Goal: Information Seeking & Learning: Learn about a topic

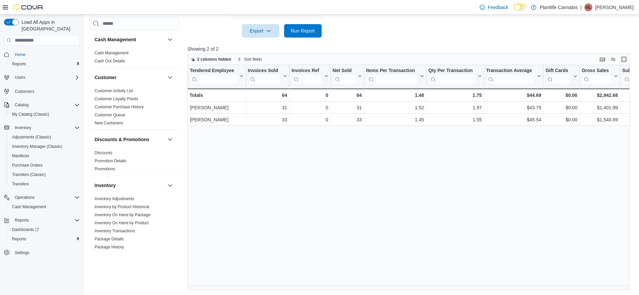
scroll to position [0, 25]
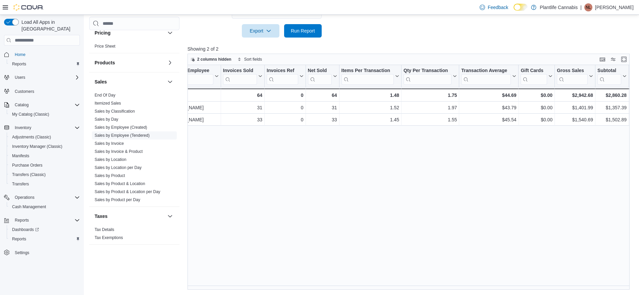
click at [123, 136] on link "Sales by Employee (Tendered)" at bounding box center [122, 135] width 55 height 5
click at [299, 37] on span "Run Report" at bounding box center [302, 30] width 29 height 13
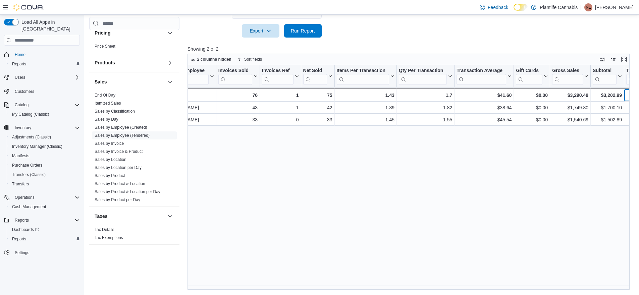
click at [627, 97] on div "$161.19" at bounding box center [640, 95] width 29 height 8
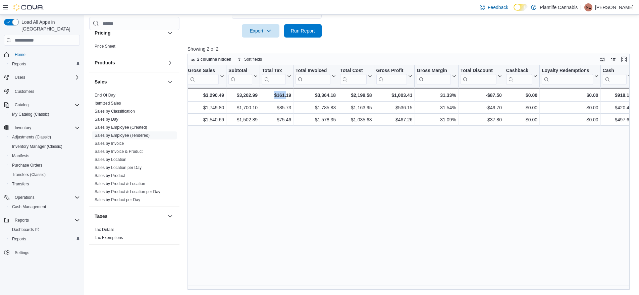
scroll to position [0, 450]
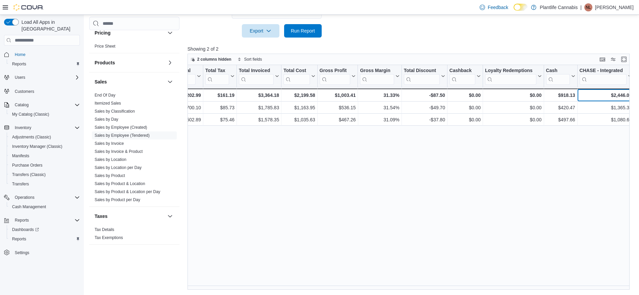
click at [605, 99] on div "$2,446.05" at bounding box center [605, 95] width 52 height 8
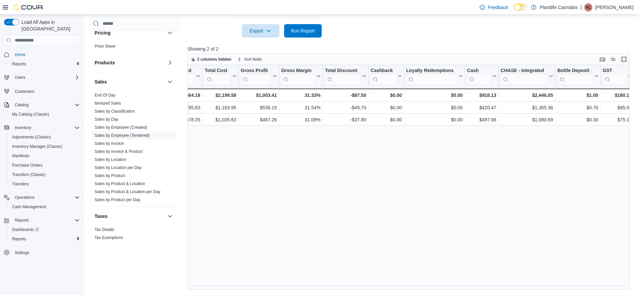
scroll to position [0, 562]
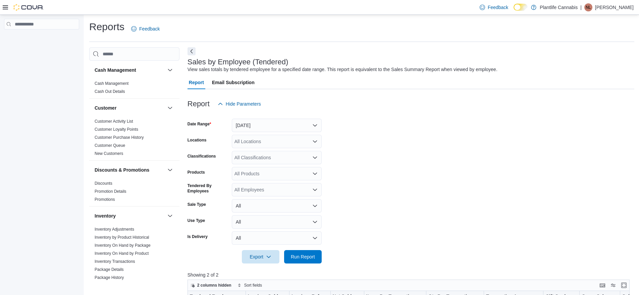
scroll to position [200, 0]
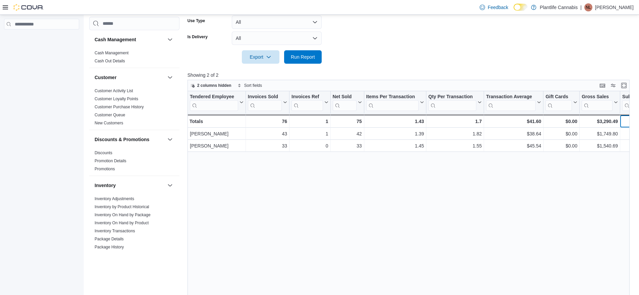
click at [628, 123] on div "$3,202.99" at bounding box center [636, 121] width 29 height 8
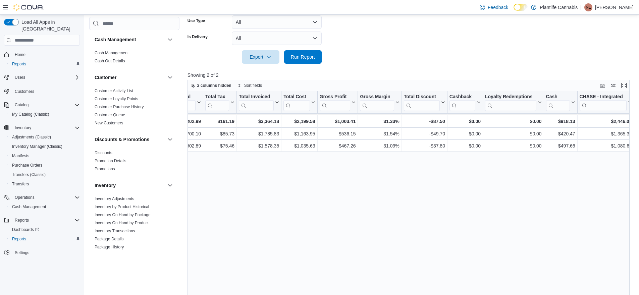
scroll to position [0, 495]
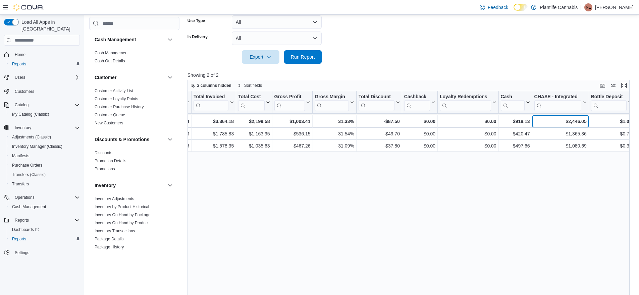
click at [572, 123] on div "$2,446.05" at bounding box center [560, 121] width 52 height 8
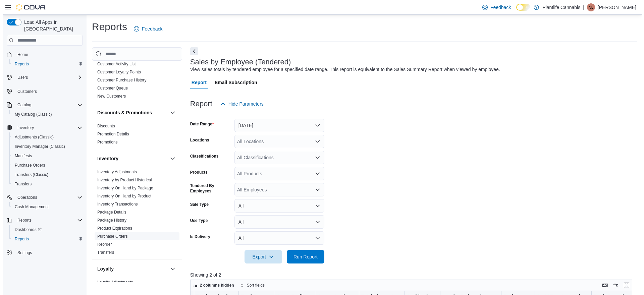
scroll to position [105, 0]
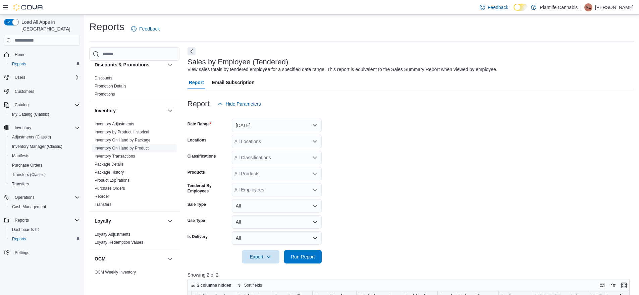
click at [137, 149] on link "Inventory On Hand by Product" at bounding box center [122, 148] width 54 height 5
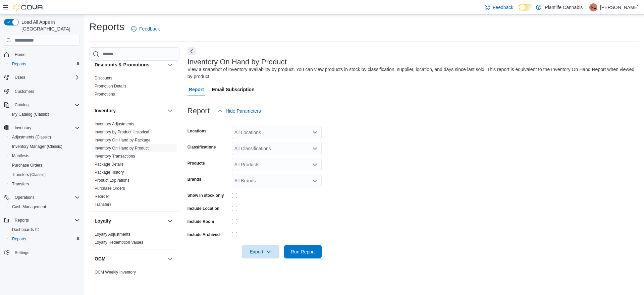
click at [238, 135] on div "All Locations" at bounding box center [277, 132] width 90 height 13
type input "***"
click at [251, 144] on span "Camrose" at bounding box center [258, 143] width 19 height 7
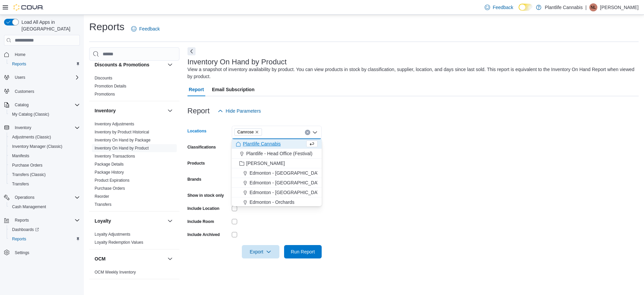
click at [252, 224] on div at bounding box center [277, 221] width 90 height 10
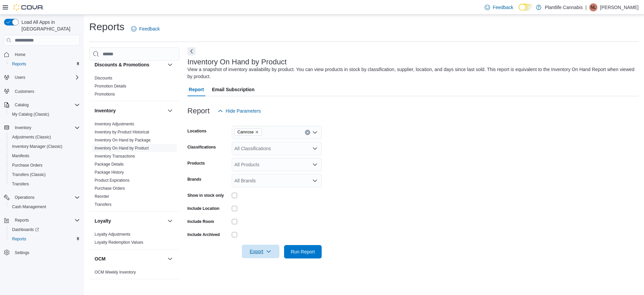
click at [262, 253] on span "Export" at bounding box center [260, 251] width 29 height 13
click at [272, 215] on button "Export to Excel" at bounding box center [261, 210] width 38 height 13
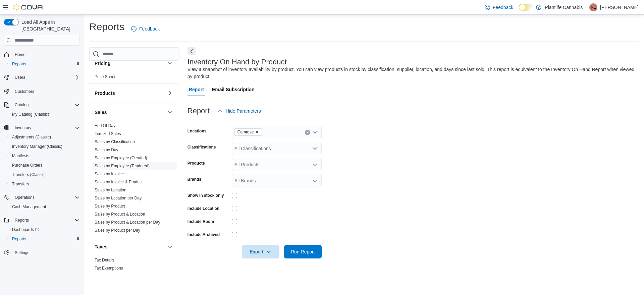
click at [128, 167] on link "Sales by Employee (Tendered)" at bounding box center [122, 166] width 55 height 5
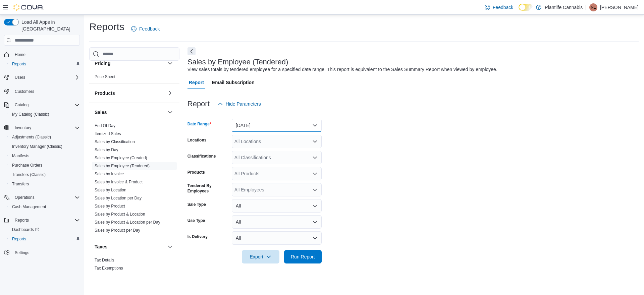
click at [248, 122] on button "[DATE]" at bounding box center [277, 125] width 90 height 13
click at [250, 149] on span "[DATE]" at bounding box center [280, 152] width 76 height 8
click at [304, 260] on span "Run Report" at bounding box center [302, 256] width 29 height 13
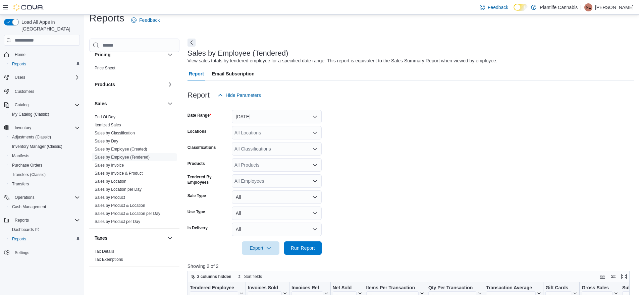
scroll to position [223, 0]
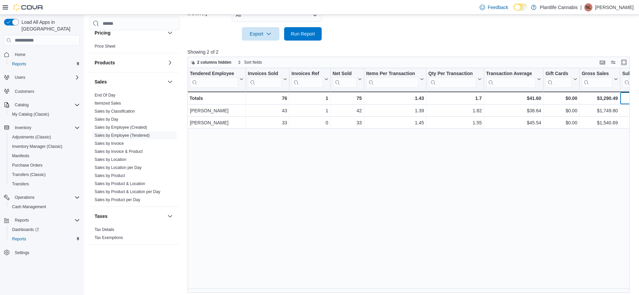
click at [626, 101] on div "$3,202.99" at bounding box center [636, 98] width 29 height 8
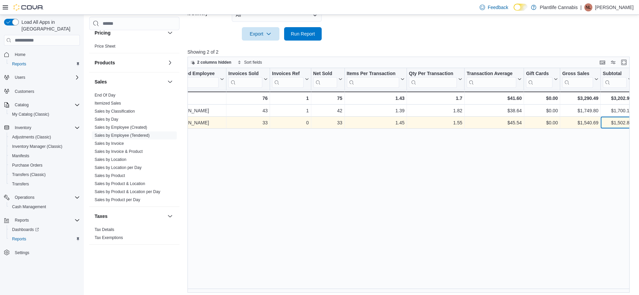
click at [612, 126] on div "$1,502.89" at bounding box center [616, 123] width 29 height 8
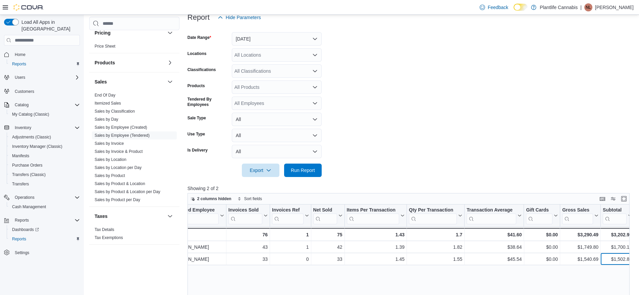
scroll to position [21, 0]
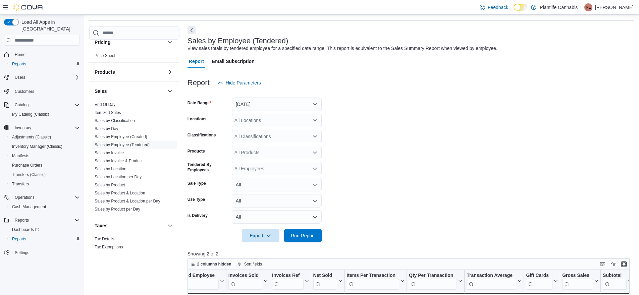
click at [247, 135] on div "All Classifications" at bounding box center [277, 136] width 90 height 13
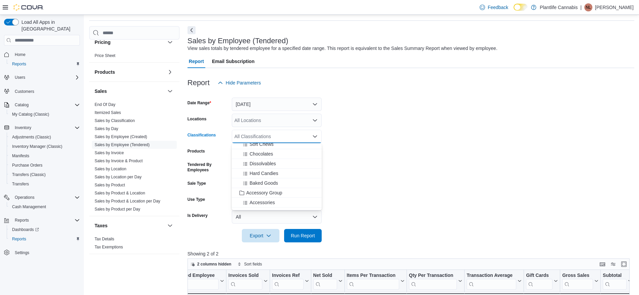
scroll to position [58, 0]
click at [265, 188] on span "Accessory Group" at bounding box center [264, 187] width 36 height 7
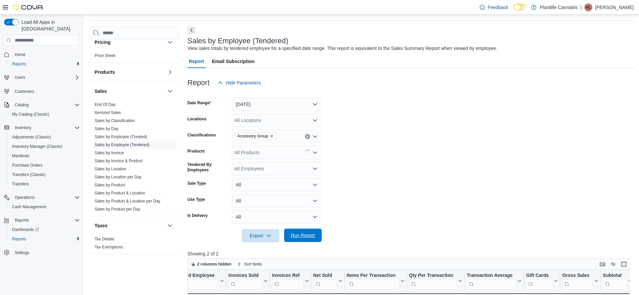
click at [297, 235] on span "Run Report" at bounding box center [303, 235] width 24 height 7
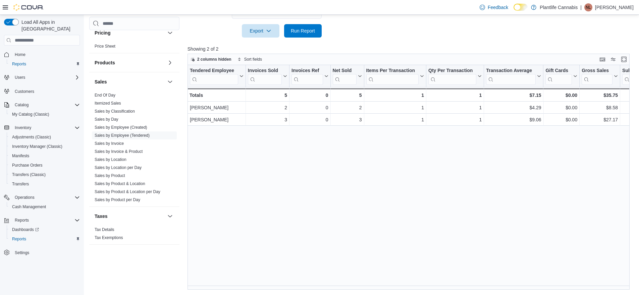
scroll to position [226, 0]
click at [617, 101] on div "$35.75 - Gross Sales, column 9, row 3" at bounding box center [599, 94] width 41 height 13
click at [621, 98] on div "$35.75 - Subtotal, column 10, row 3" at bounding box center [637, 94] width 34 height 13
